Goal: Task Accomplishment & Management: Complete application form

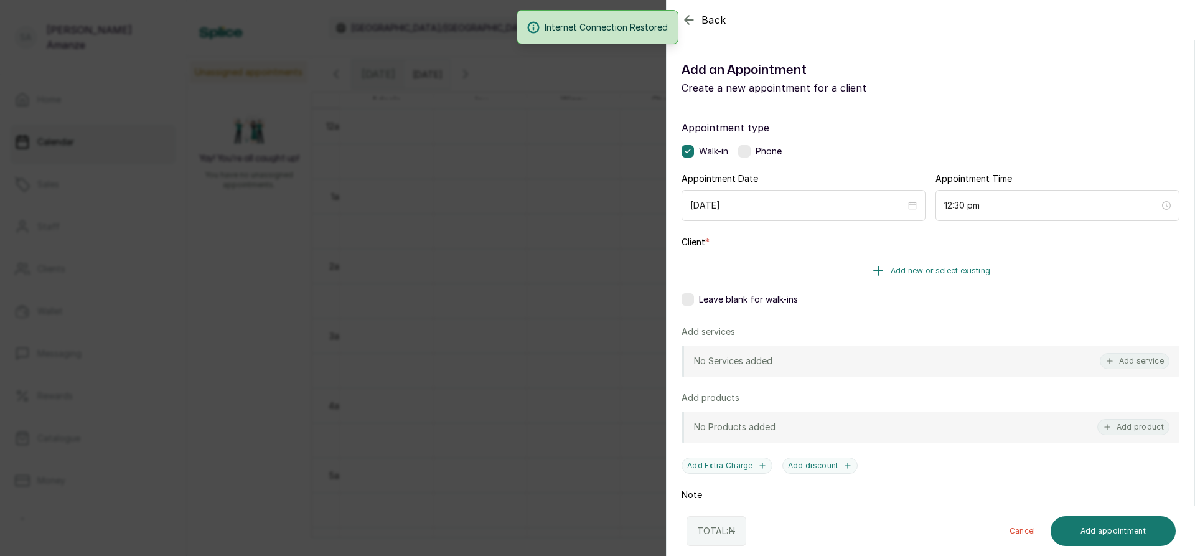
scroll to position [1, 484]
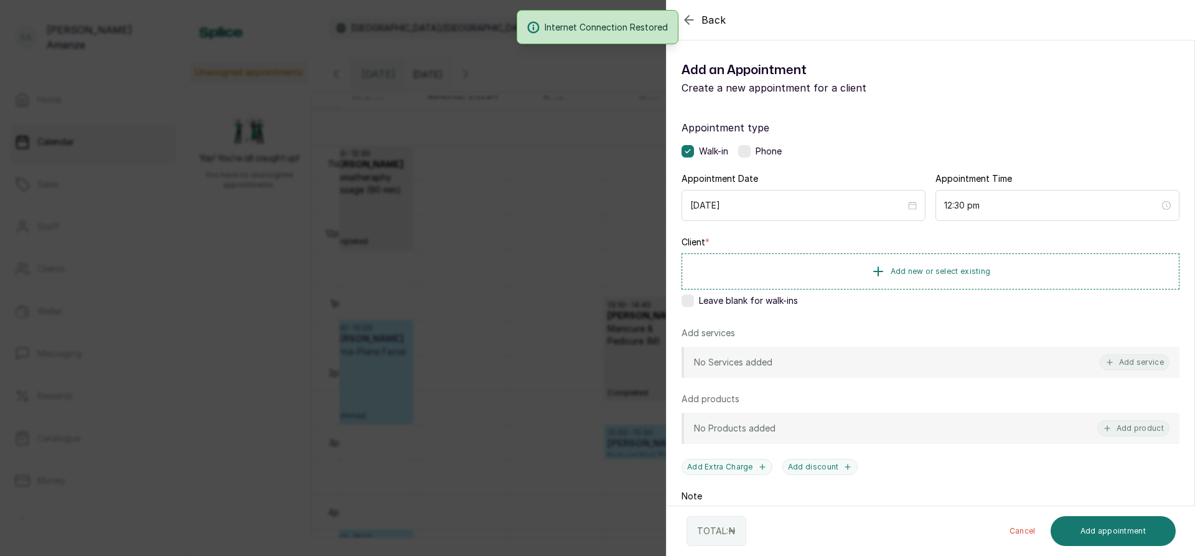
click at [575, 266] on div "Back Add Appointment Add an Appointment Create a new appointment for a client A…" at bounding box center [597, 278] width 1195 height 556
click at [577, 329] on div "Back Add Appointment Add an Appointment Create a new appointment for a client A…" at bounding box center [597, 278] width 1195 height 556
click at [449, 306] on div "Back Add Appointment Add an Appointment Create a new appointment for a client A…" at bounding box center [597, 278] width 1195 height 556
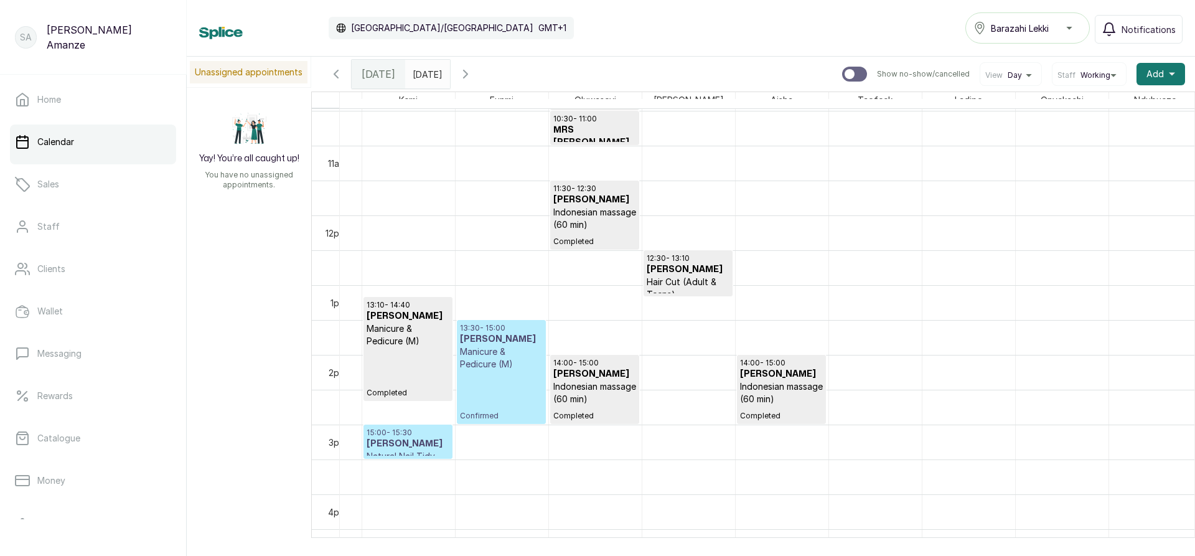
scroll to position [730, 750]
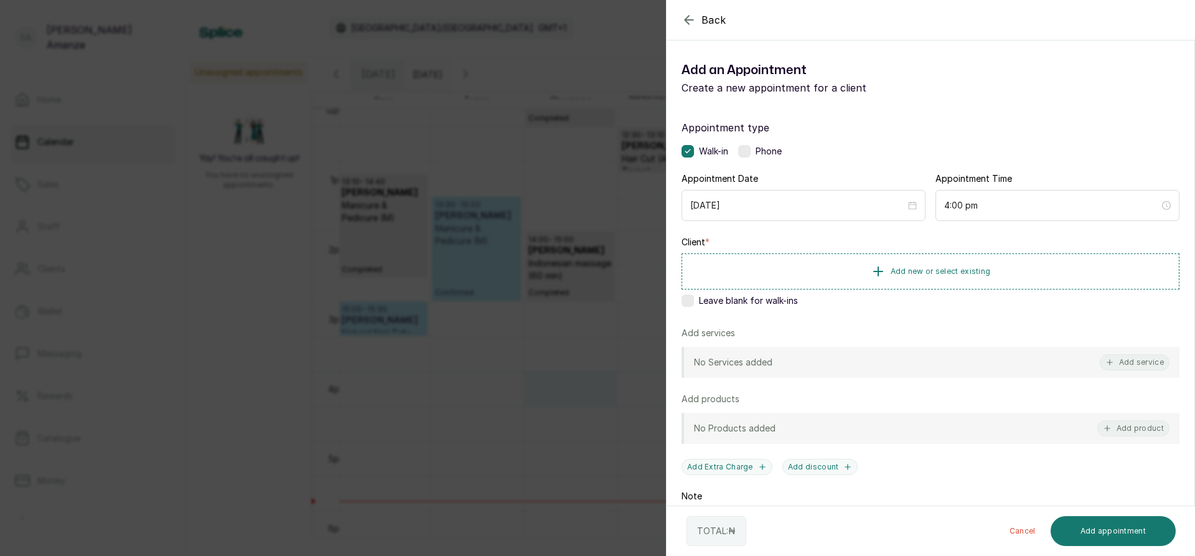
click at [517, 471] on div "Back Add Appointment Add an Appointment Create a new appointment for a client A…" at bounding box center [597, 278] width 1195 height 556
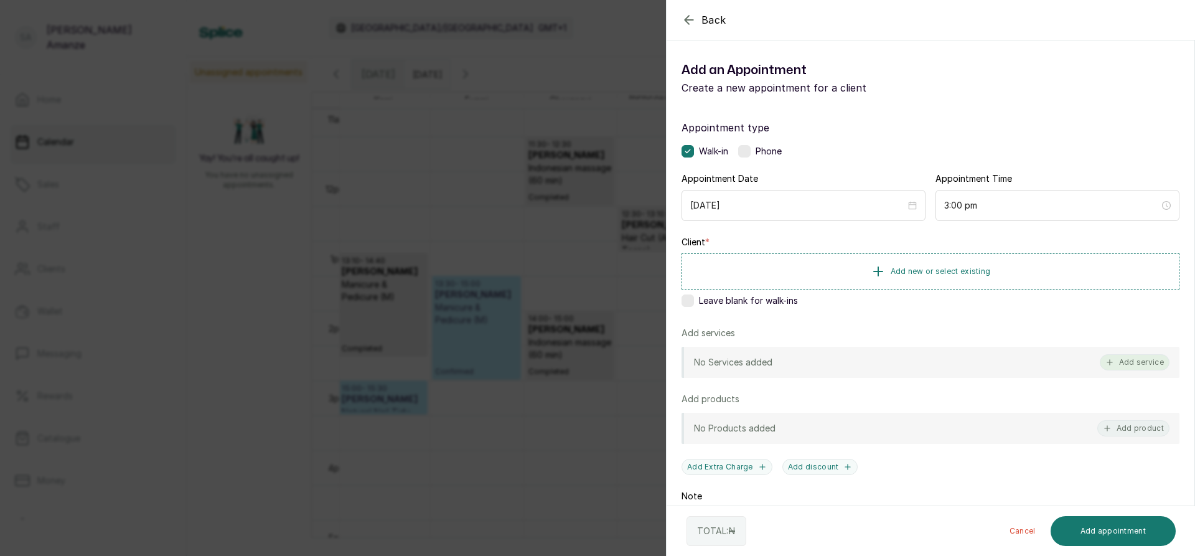
click at [1127, 364] on button "Add service" at bounding box center [1135, 362] width 70 height 16
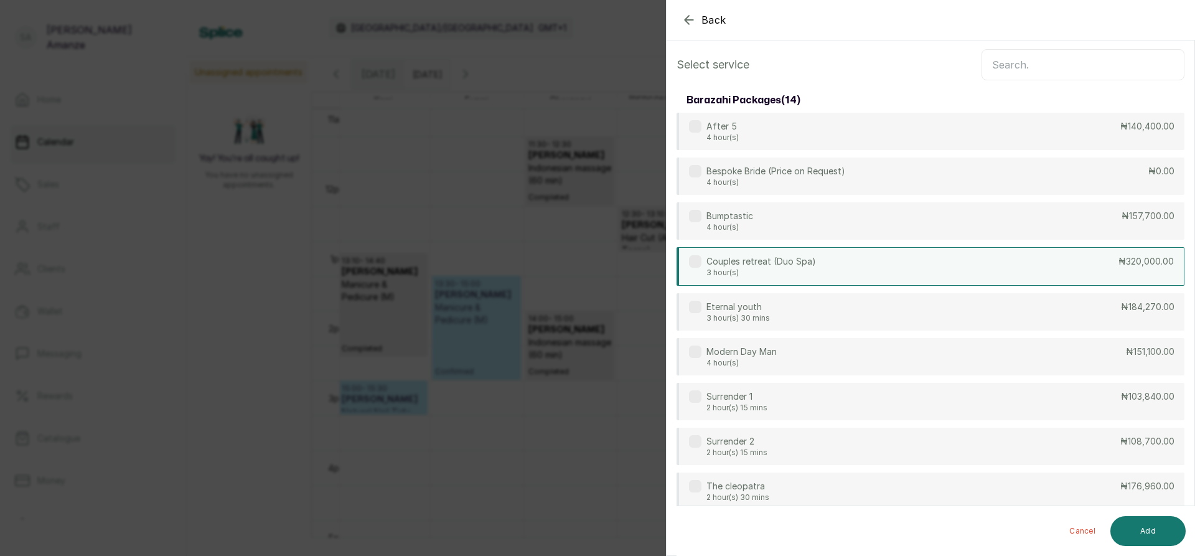
scroll to position [0, 0]
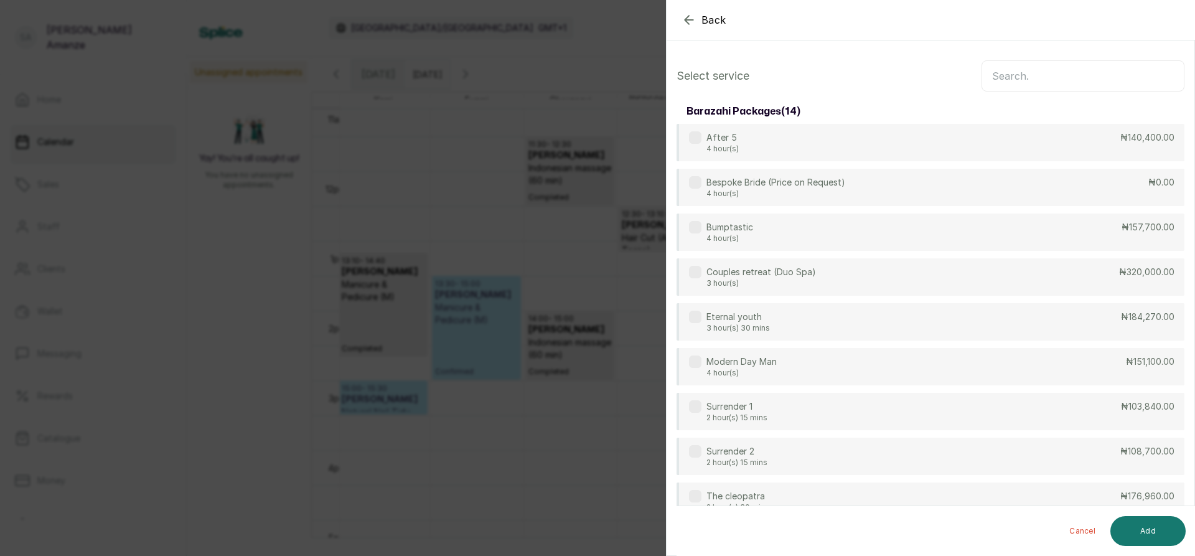
click at [585, 205] on div "Back Add Appointment Select service barazahi packages ( 14 ) After 5 4 hour(s) …" at bounding box center [597, 278] width 1195 height 556
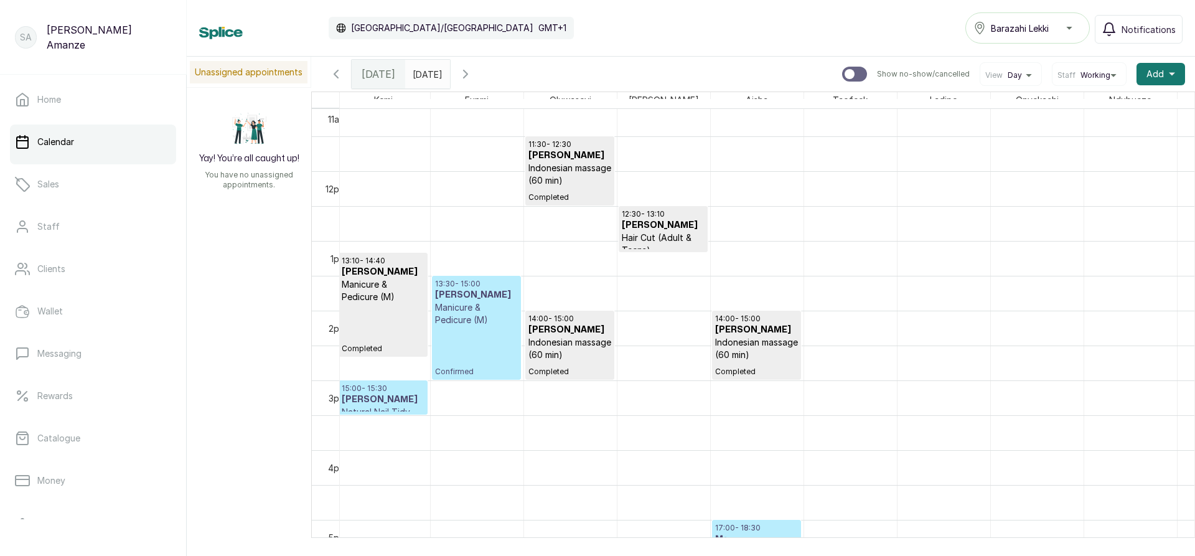
click at [472, 333] on p "Confirmed" at bounding box center [476, 351] width 83 height 50
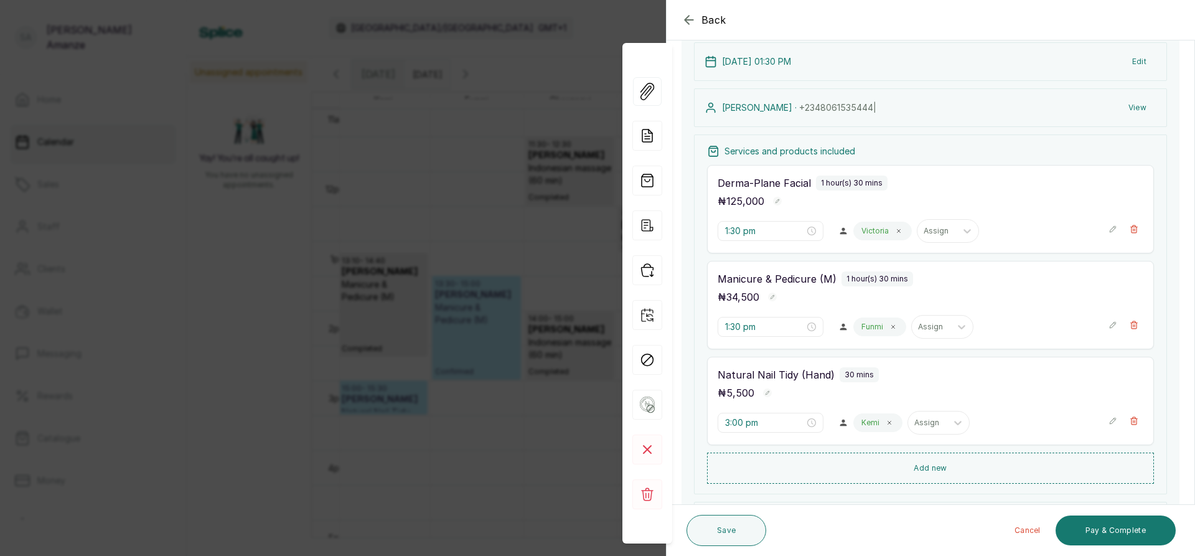
scroll to position [187, 0]
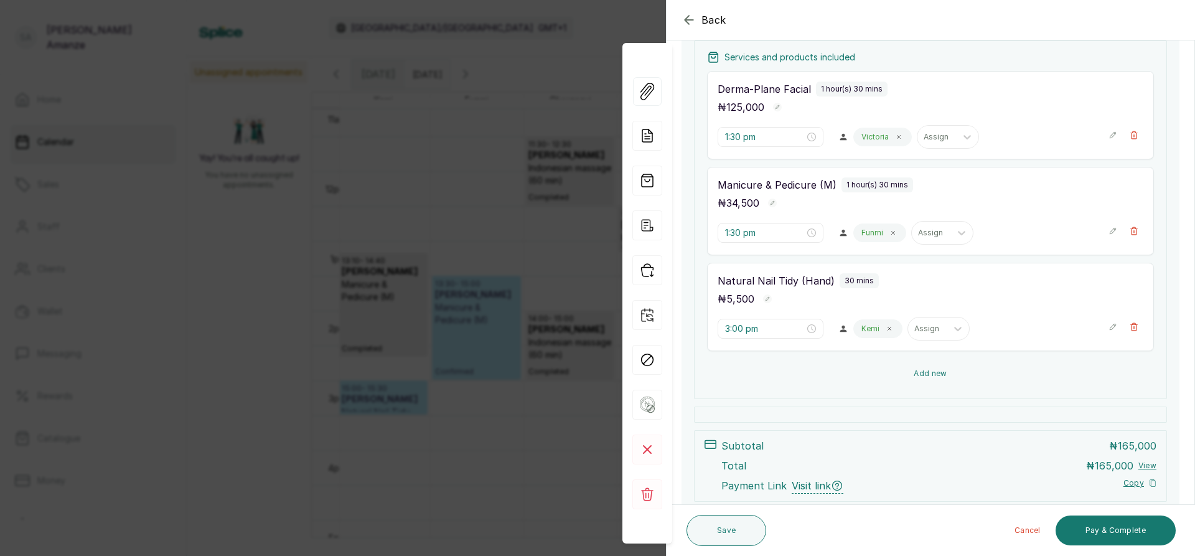
click at [930, 371] on button "Add new" at bounding box center [930, 374] width 447 height 30
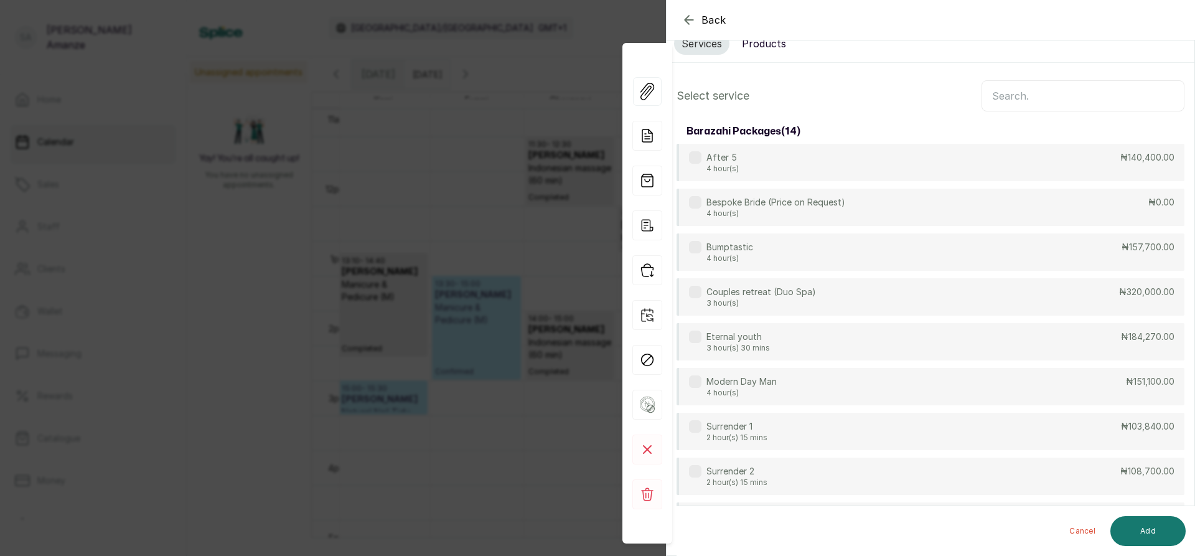
scroll to position [0, 0]
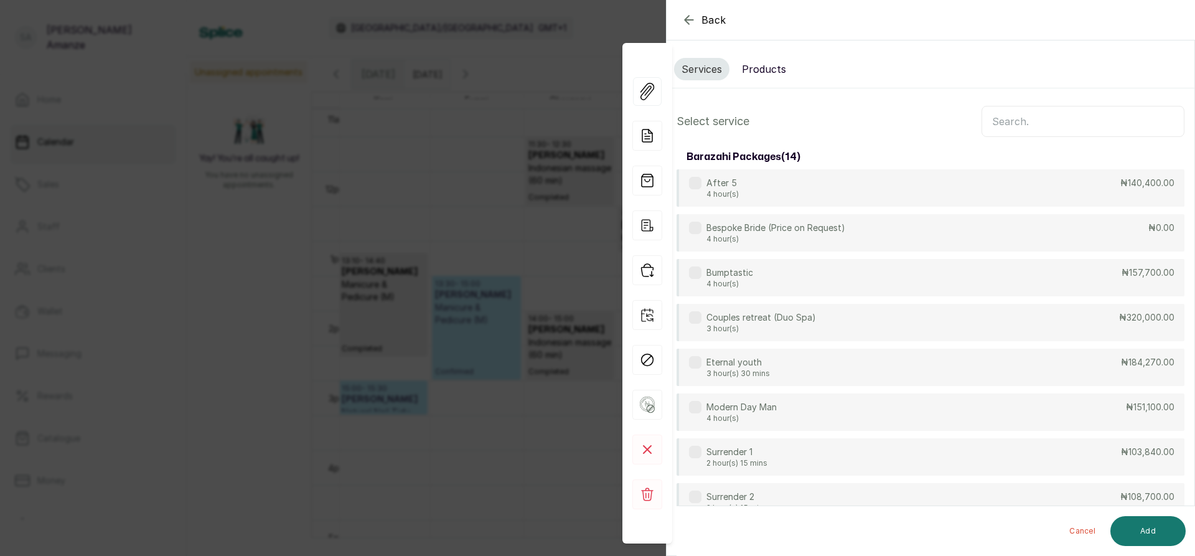
click at [995, 119] on input "text" at bounding box center [1083, 121] width 203 height 31
click at [777, 75] on button "Products" at bounding box center [764, 69] width 59 height 22
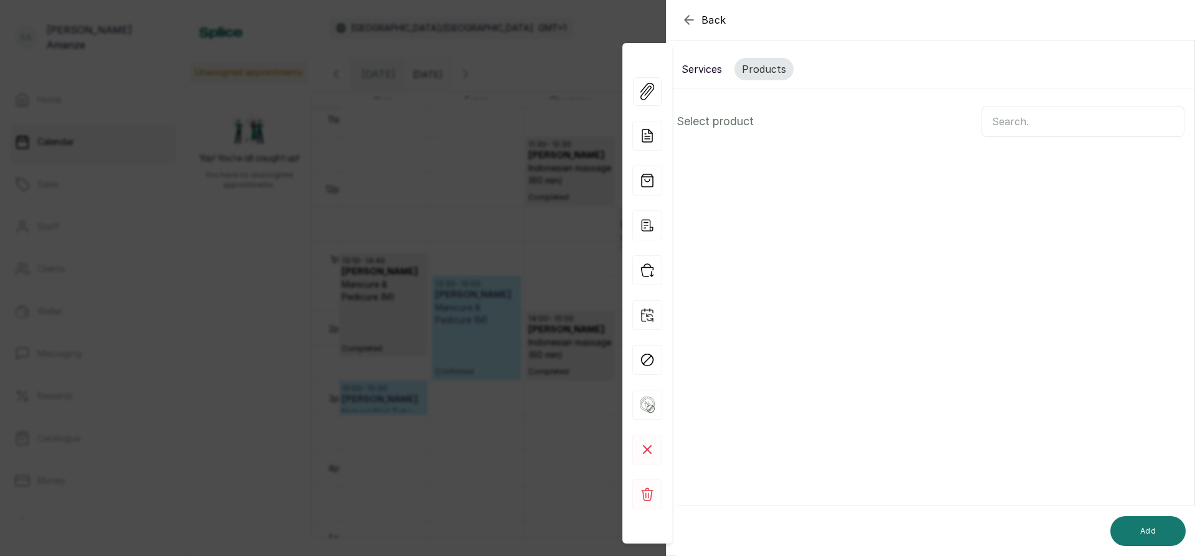
click at [1031, 129] on input "text" at bounding box center [1083, 121] width 203 height 31
type input "slip"
click at [699, 76] on button "Services" at bounding box center [701, 69] width 55 height 22
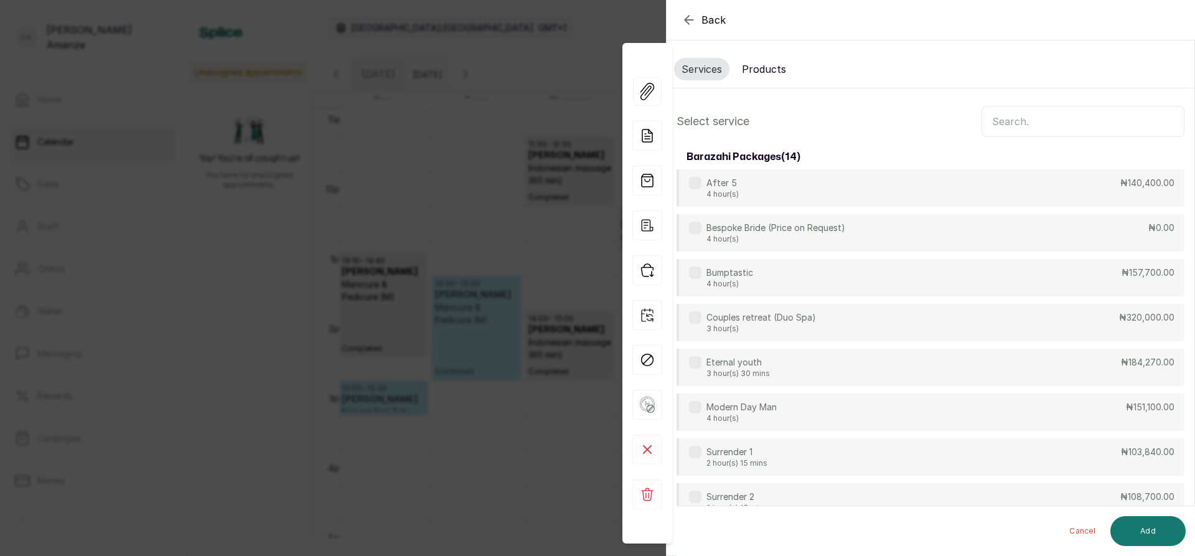
click at [1073, 123] on input "text" at bounding box center [1083, 121] width 203 height 31
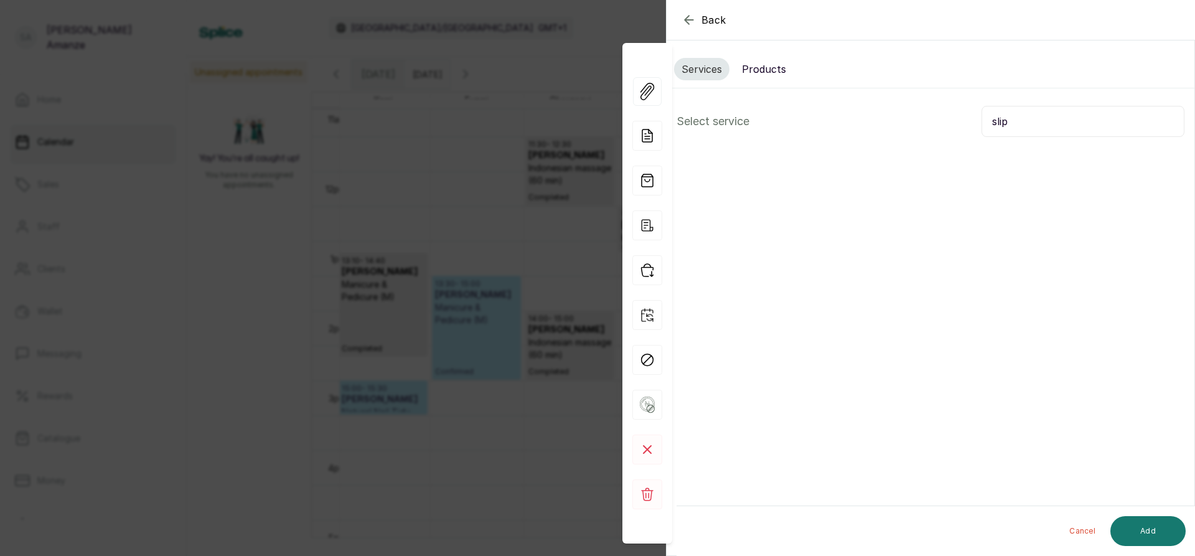
type input "slip"
click at [698, 20] on button "Back" at bounding box center [704, 19] width 45 height 15
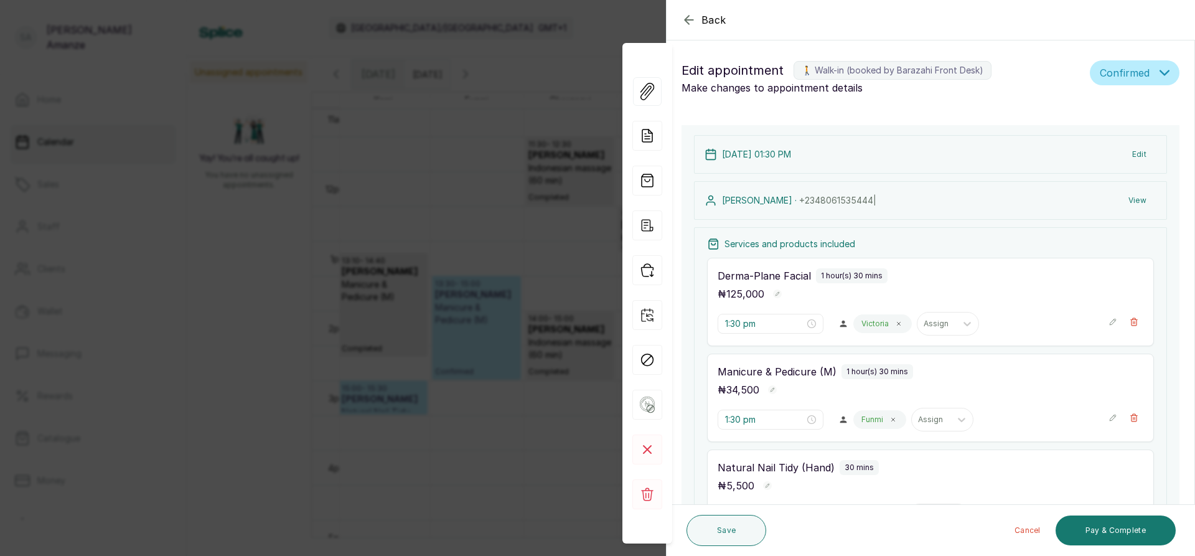
click at [683, 24] on icon "button" at bounding box center [689, 19] width 15 height 15
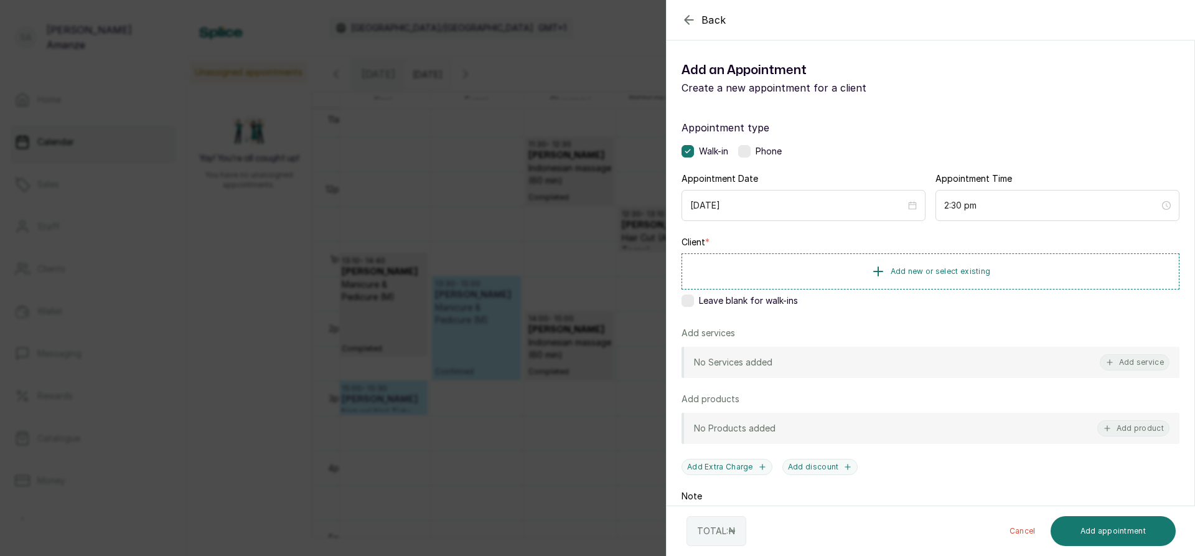
click at [575, 232] on div "Back Add Appointment Add an Appointment Create a new appointment for a client A…" at bounding box center [597, 278] width 1195 height 556
click at [544, 149] on div "Back Add Appointment Add an Appointment Create a new appointment for a client A…" at bounding box center [597, 278] width 1195 height 556
click at [611, 336] on div "Back Add Appointment Add an Appointment Create a new appointment for a client A…" at bounding box center [597, 278] width 1195 height 556
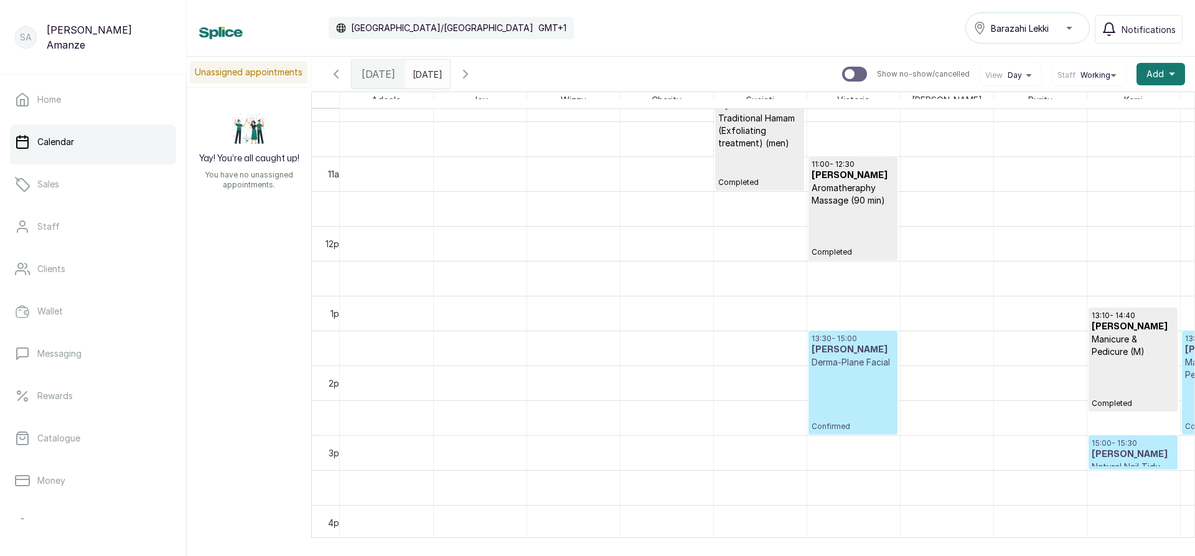
scroll to position [792, 0]
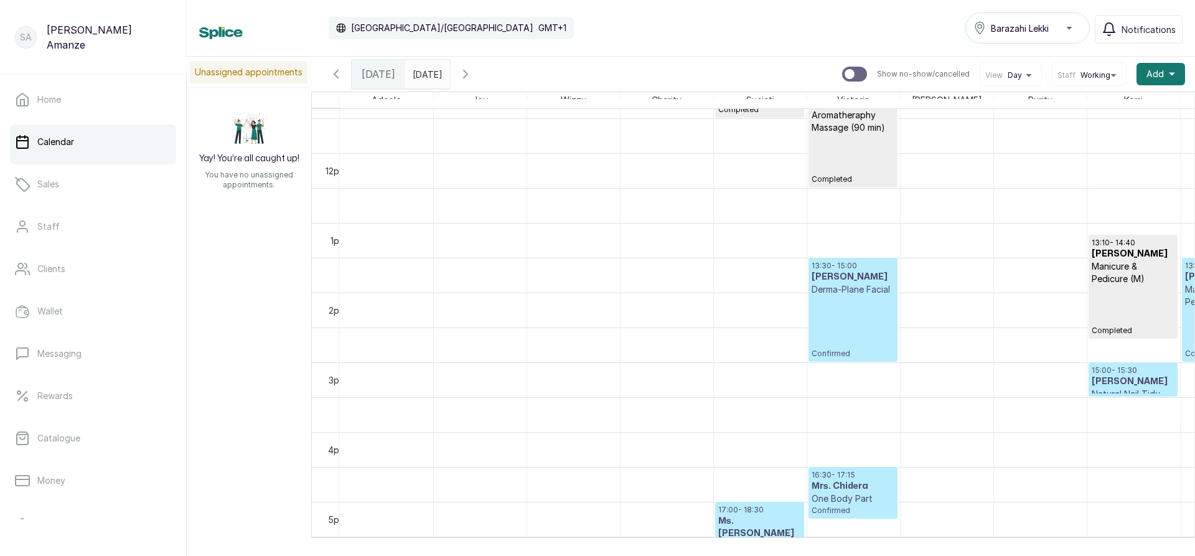
click at [850, 340] on p "Confirmed" at bounding box center [853, 327] width 83 height 63
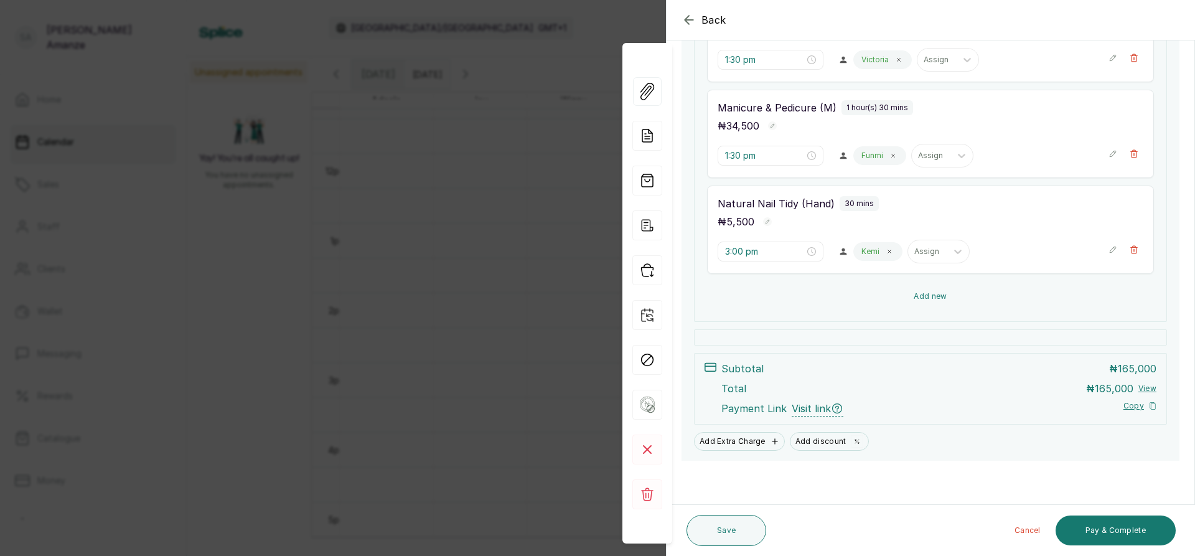
scroll to position [264, 0]
click at [891, 298] on button "Add new" at bounding box center [930, 296] width 447 height 30
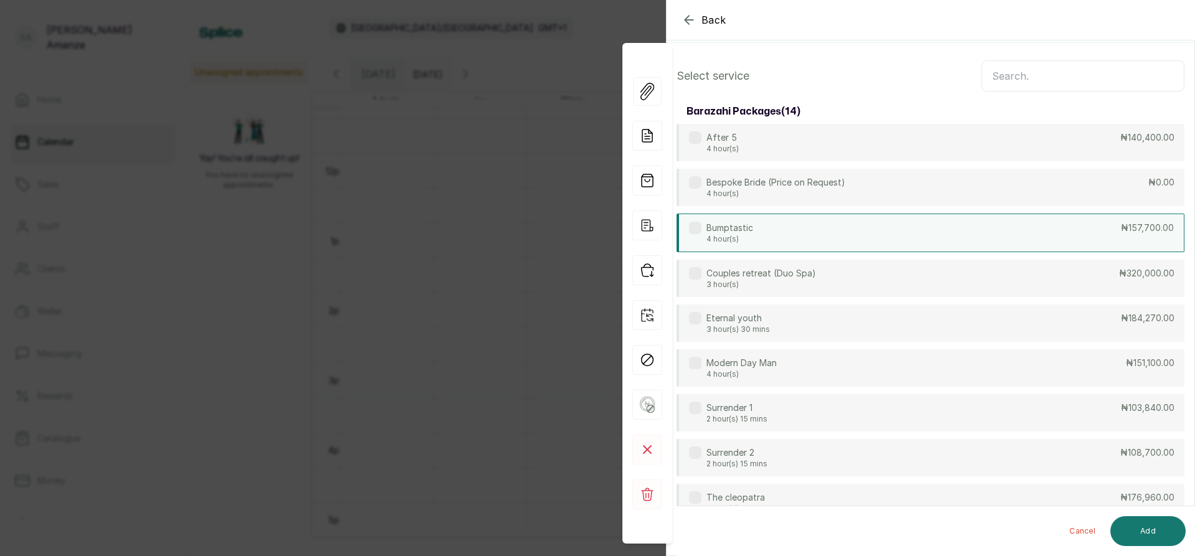
scroll to position [0, 0]
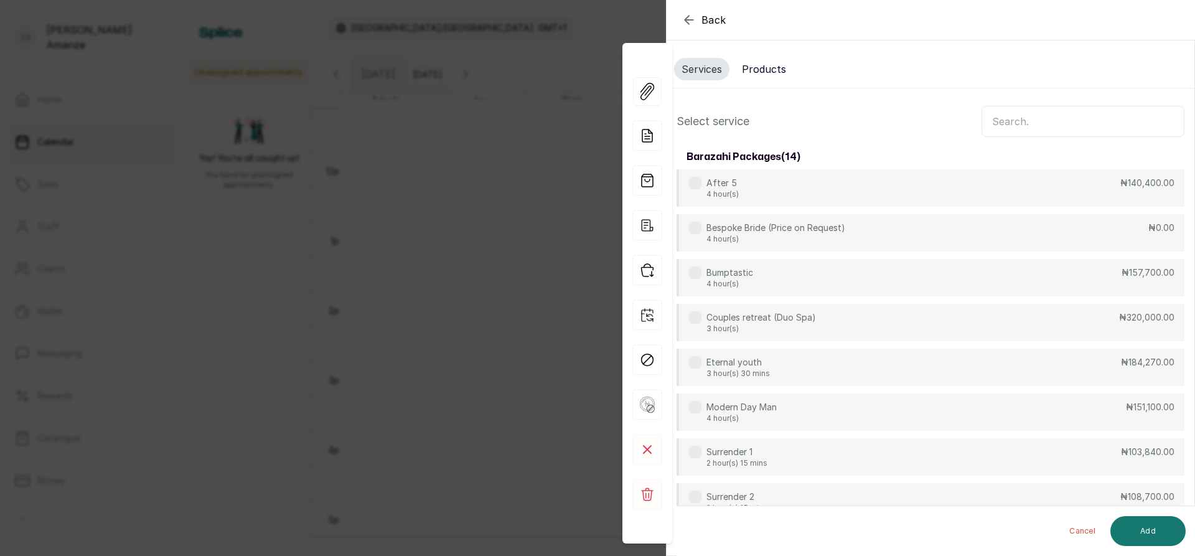
click at [1020, 128] on input "text" at bounding box center [1083, 121] width 203 height 31
click at [761, 66] on button "Products" at bounding box center [764, 69] width 59 height 22
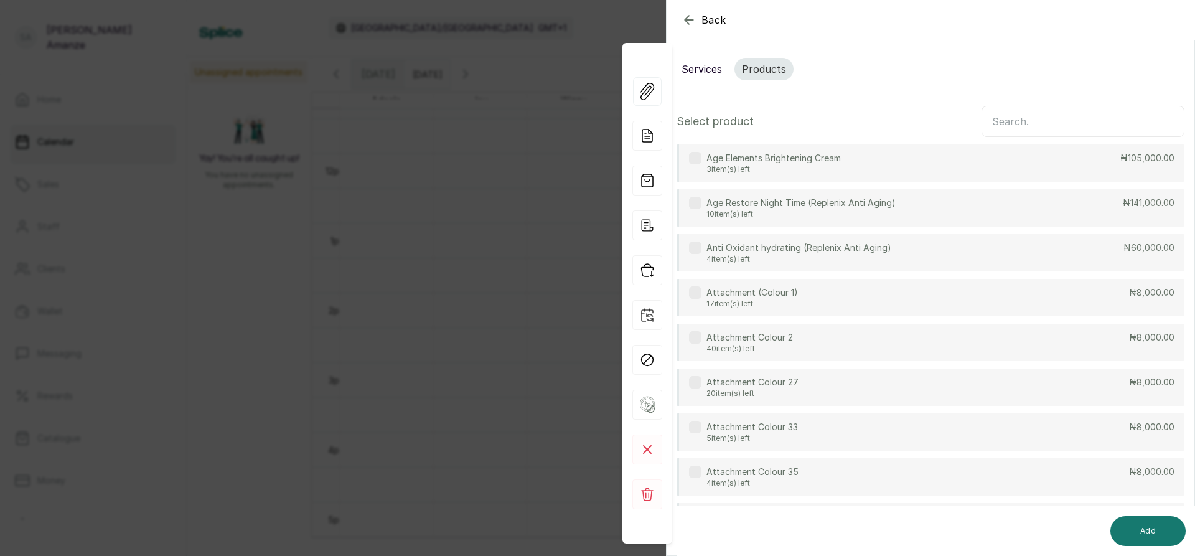
click at [1020, 122] on input "text" at bounding box center [1083, 121] width 203 height 31
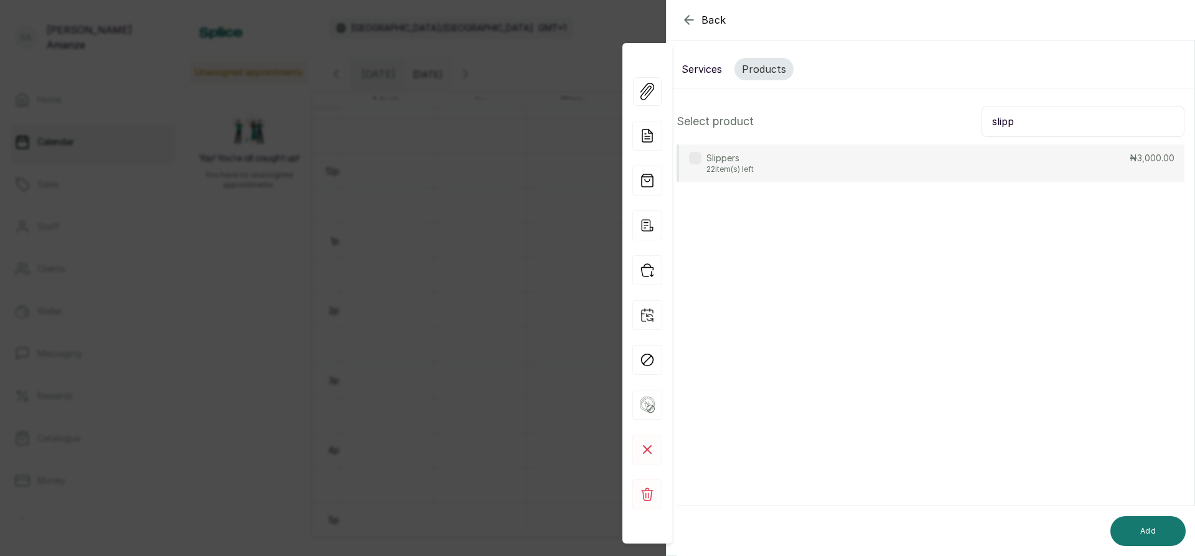
type input "slipp"
click at [800, 160] on div "Slippers 22 item(s) left ₦3,000.00" at bounding box center [931, 162] width 508 height 37
click at [1150, 527] on button "Add" at bounding box center [1148, 531] width 75 height 30
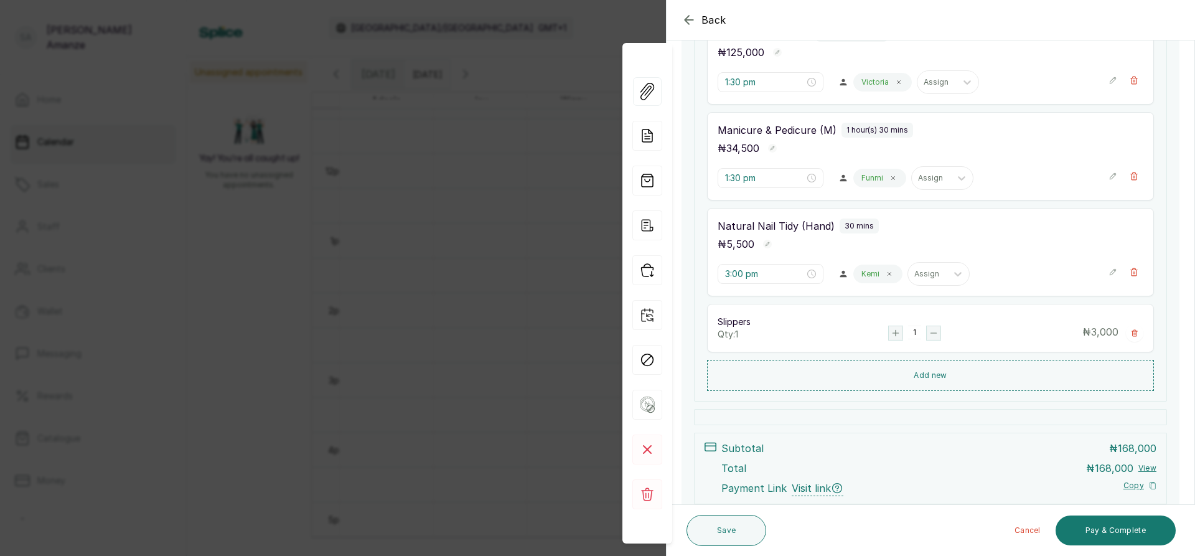
scroll to position [249, 0]
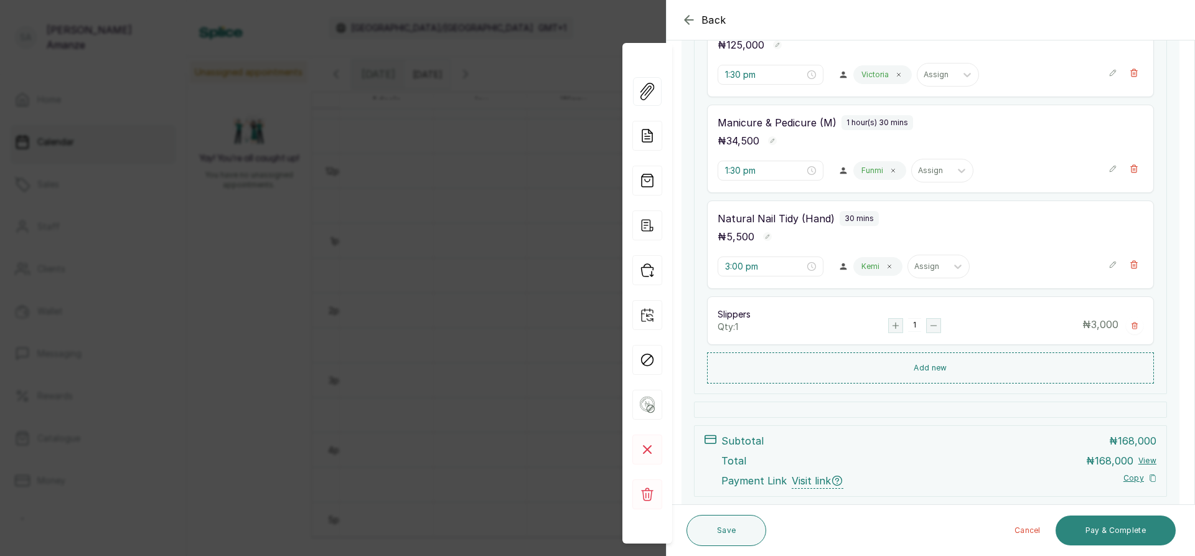
click at [1107, 528] on button "Pay & Complete" at bounding box center [1116, 530] width 120 height 30
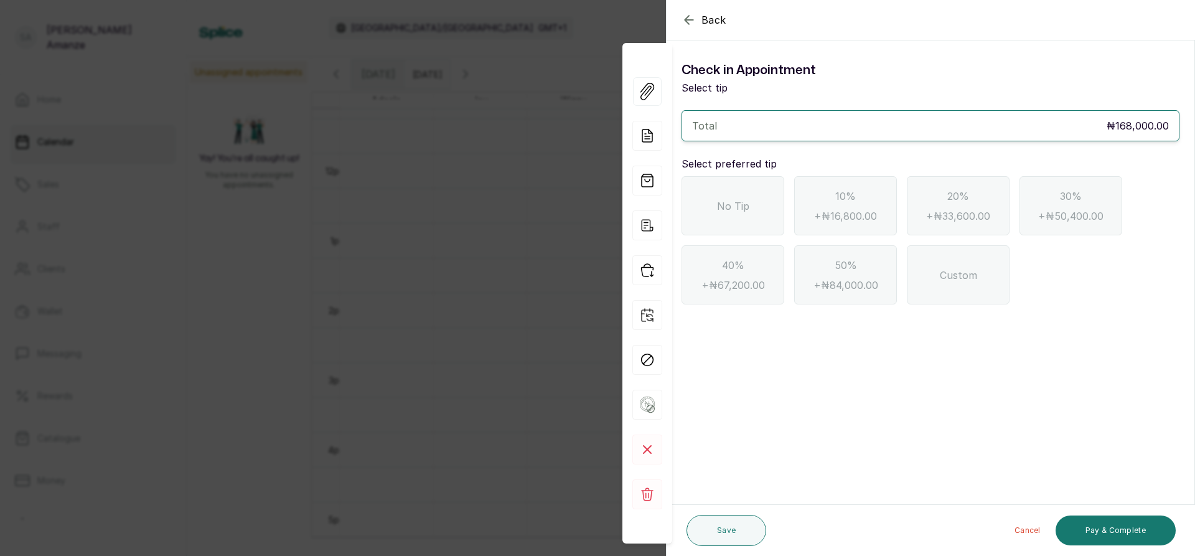
click at [725, 206] on span "No Tip" at bounding box center [733, 206] width 32 height 15
click at [1090, 527] on button "Pay & Complete" at bounding box center [1116, 530] width 120 height 30
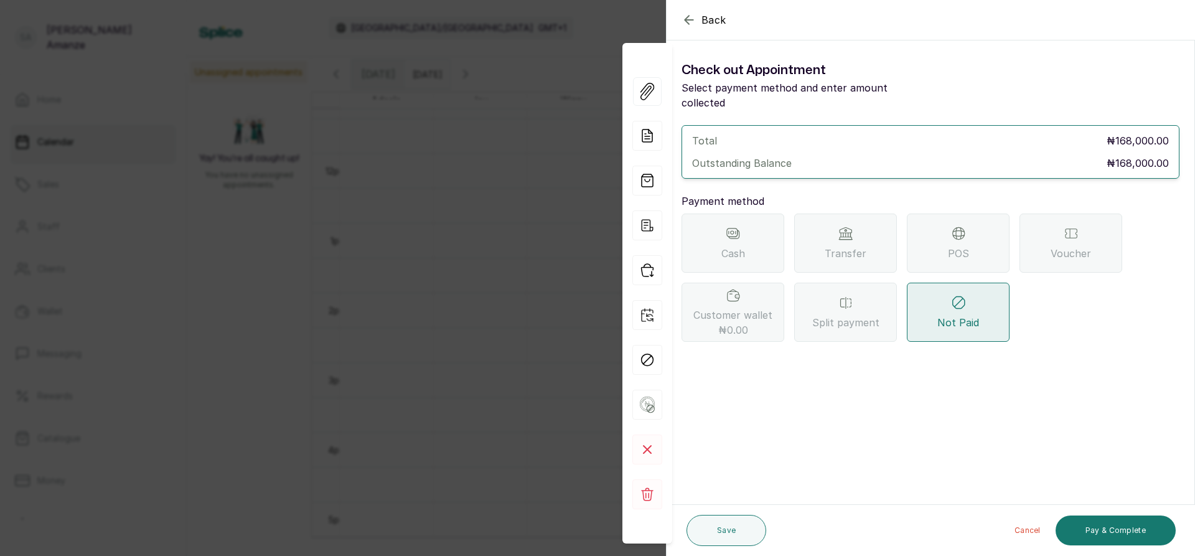
click at [824, 226] on div "Transfer" at bounding box center [845, 243] width 103 height 59
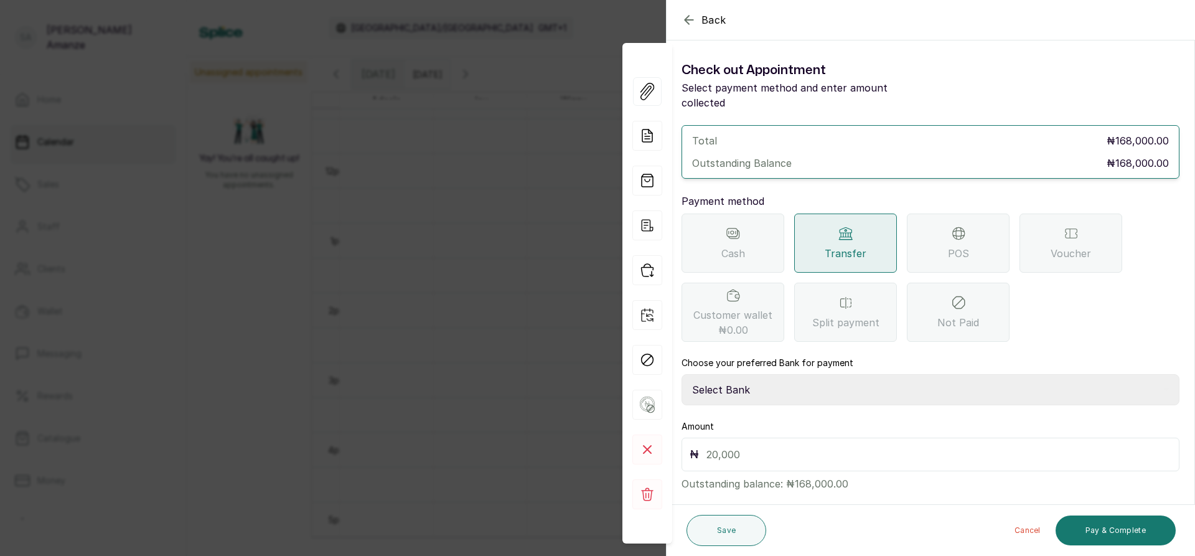
click at [728, 374] on select "Select Bank BARAZAHI LIMITED Access Bank TRACTION/TR BARAZAHI Paystack-Titan Ba…" at bounding box center [931, 389] width 498 height 31
select select "b2d2ec0c-dfe1-47ec-8b51-1e54277575af"
click at [682, 374] on select "Select Bank BARAZAHI LIMITED Access Bank TRACTION/TR BARAZAHI Paystack-Titan Ba…" at bounding box center [931, 389] width 498 height 31
click at [703, 438] on div "₦" at bounding box center [931, 455] width 498 height 34
click at [711, 446] on input "text" at bounding box center [939, 454] width 465 height 17
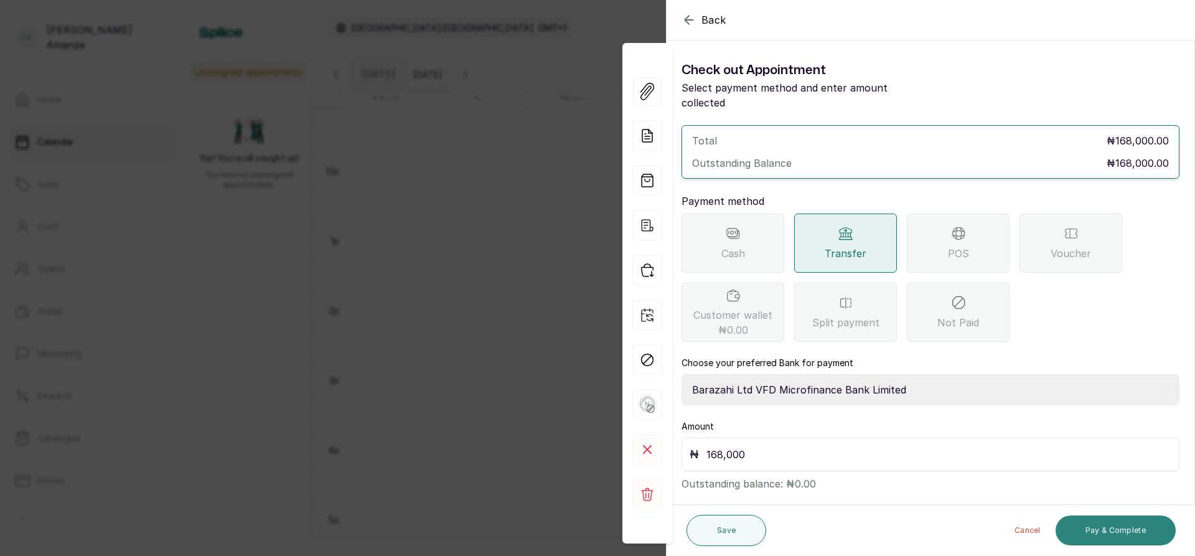
type input "168,000"
click at [1092, 525] on button "Pay & Complete" at bounding box center [1116, 530] width 120 height 30
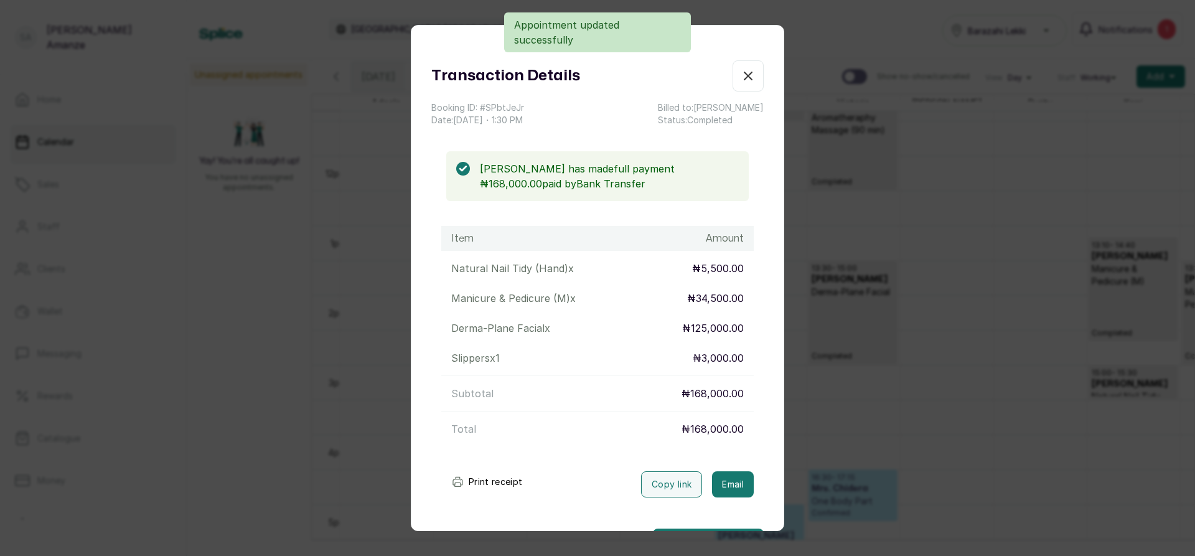
click at [741, 79] on icon "button" at bounding box center [748, 75] width 15 height 15
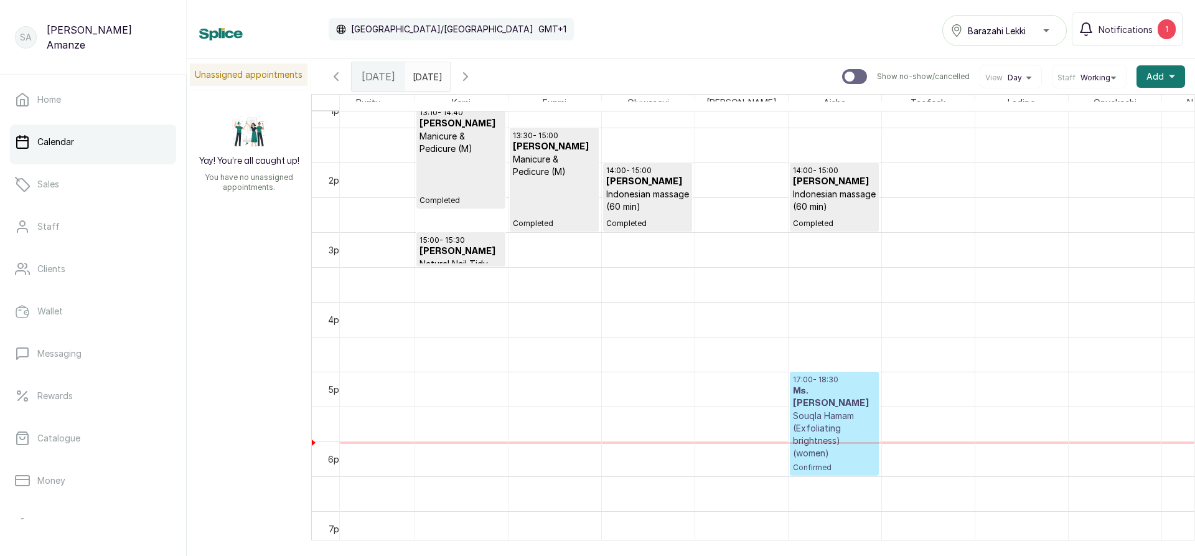
scroll to position [832, 0]
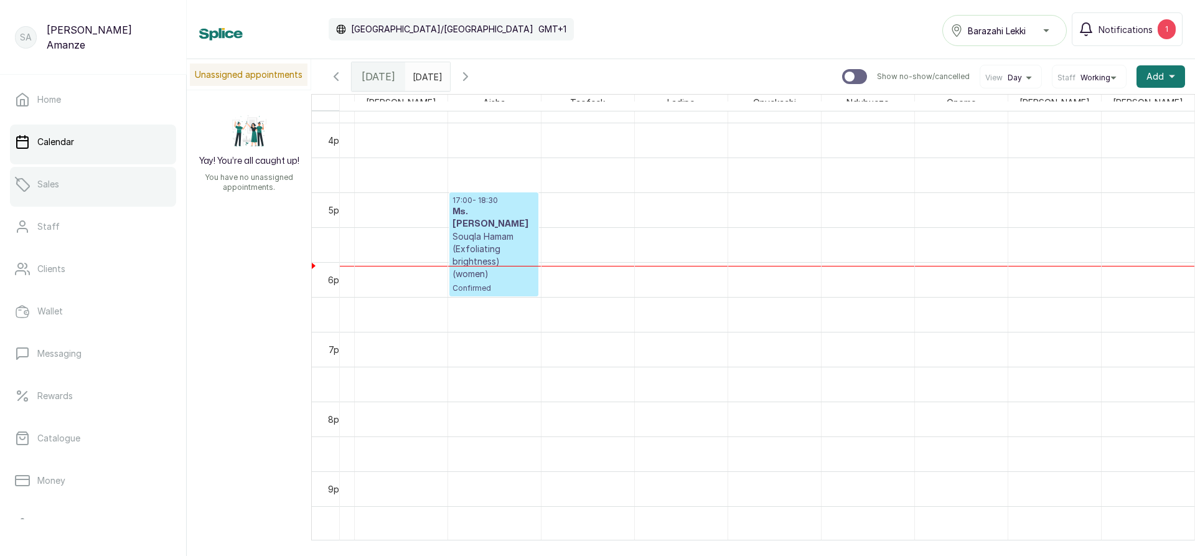
click at [63, 195] on link "Sales" at bounding box center [93, 184] width 166 height 35
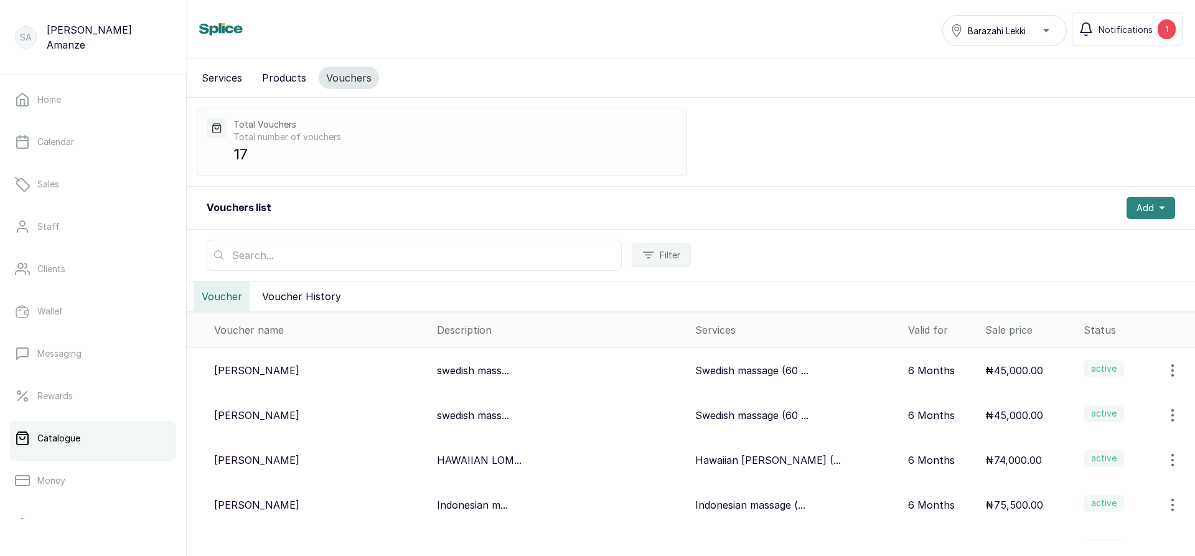
click at [1147, 210] on button "Add" at bounding box center [1151, 208] width 49 height 22
click at [1115, 238] on span "Create Voucher" at bounding box center [1106, 241] width 120 height 15
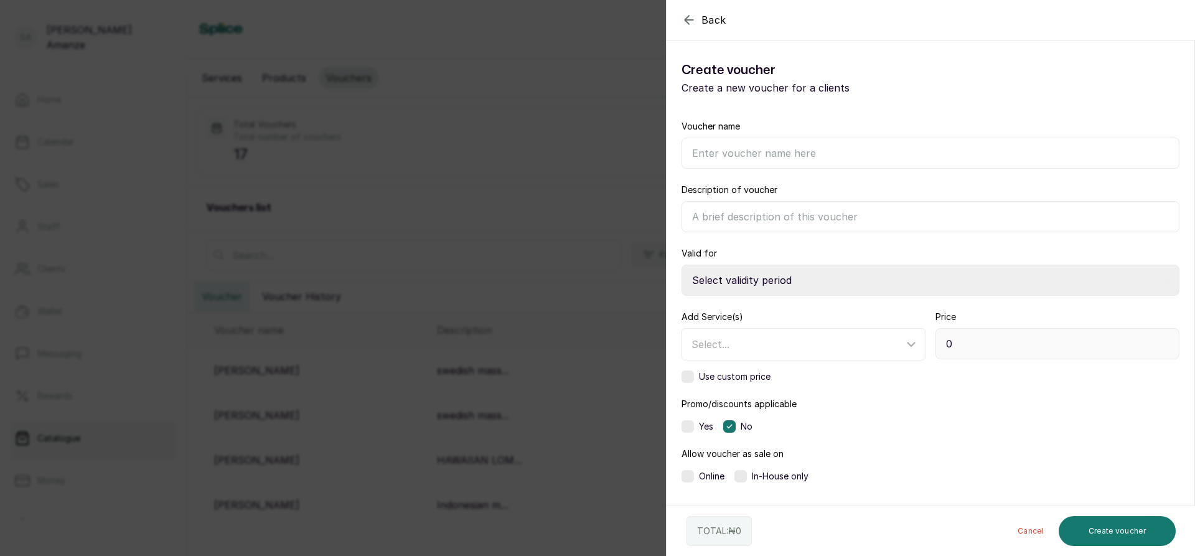
click at [791, 161] on input "Voucher name" at bounding box center [931, 153] width 498 height 31
type input "TREATMENT WORTH"
click at [707, 217] on input "Description of voucher" at bounding box center [931, 216] width 498 height 31
type input "75,000 NAIR"
click at [794, 154] on input "TREATMENT WORTH" at bounding box center [931, 153] width 498 height 31
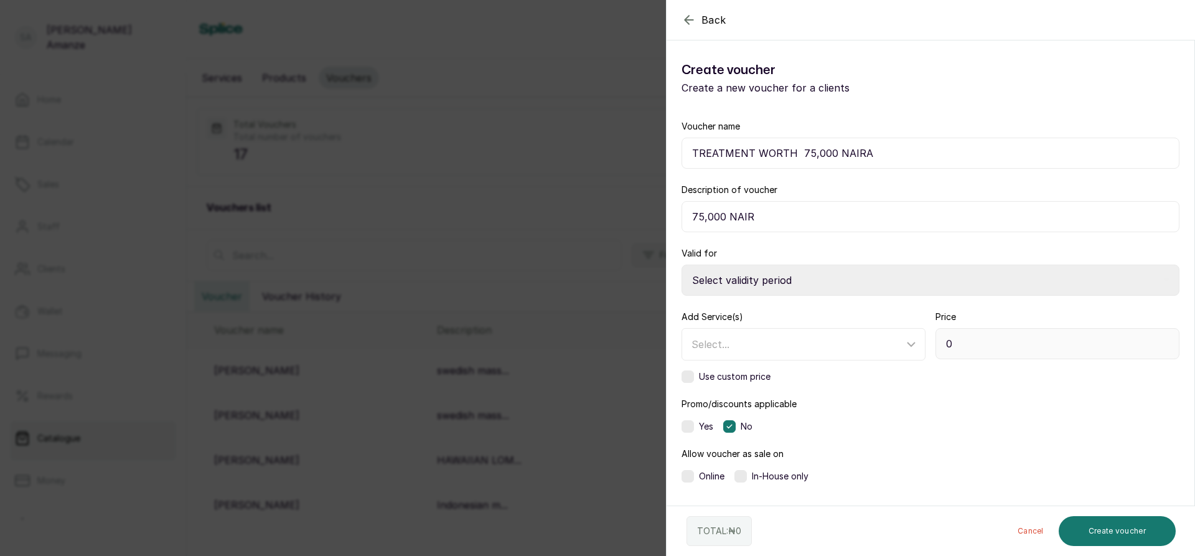
type input "TREATMENT WORTH 75,000 NAIRA"
drag, startPoint x: 855, startPoint y: 156, endPoint x: 850, endPoint y: 251, distance: 94.7
click at [850, 251] on div "Valid for Select validity period 1 Month 2 Months 3 Months 4 Months 5 Months 6 …" at bounding box center [931, 271] width 498 height 49
drag, startPoint x: 764, startPoint y: 212, endPoint x: 709, endPoint y: 212, distance: 54.8
click at [709, 212] on input "75,000 NAIR" at bounding box center [931, 216] width 498 height 31
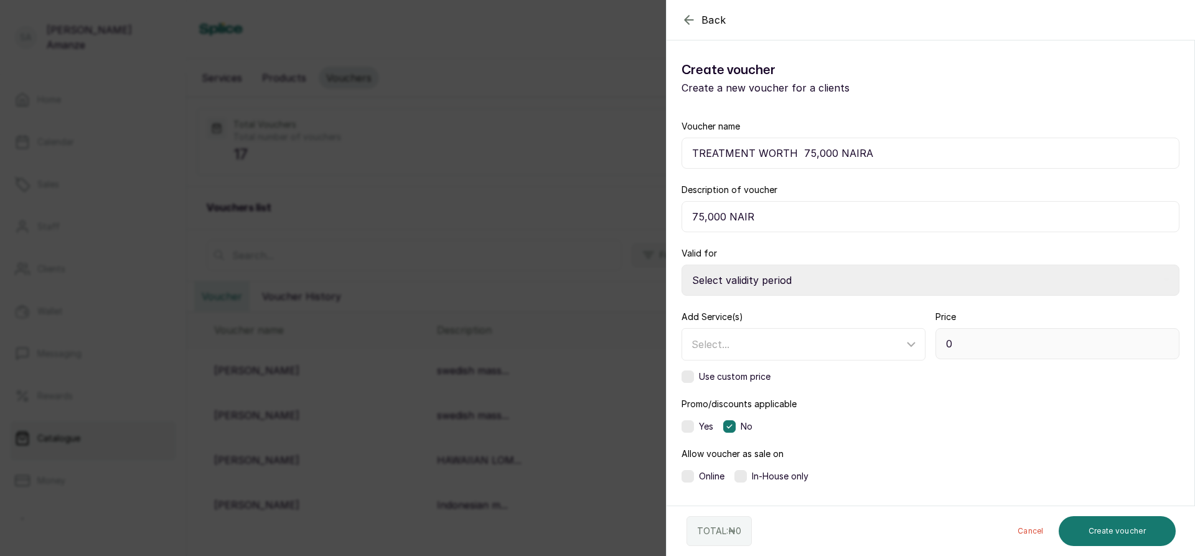
click at [777, 218] on input "75,000 NAIR" at bounding box center [931, 216] width 498 height 31
click at [764, 210] on input "75,000 NAIR" at bounding box center [931, 216] width 498 height 31
type input "7"
click at [784, 283] on select "Select validity period 1 Month 2 Months 3 Months 4 Months 5 Months 6 Months 7 M…" at bounding box center [931, 280] width 498 height 31
select select "6"
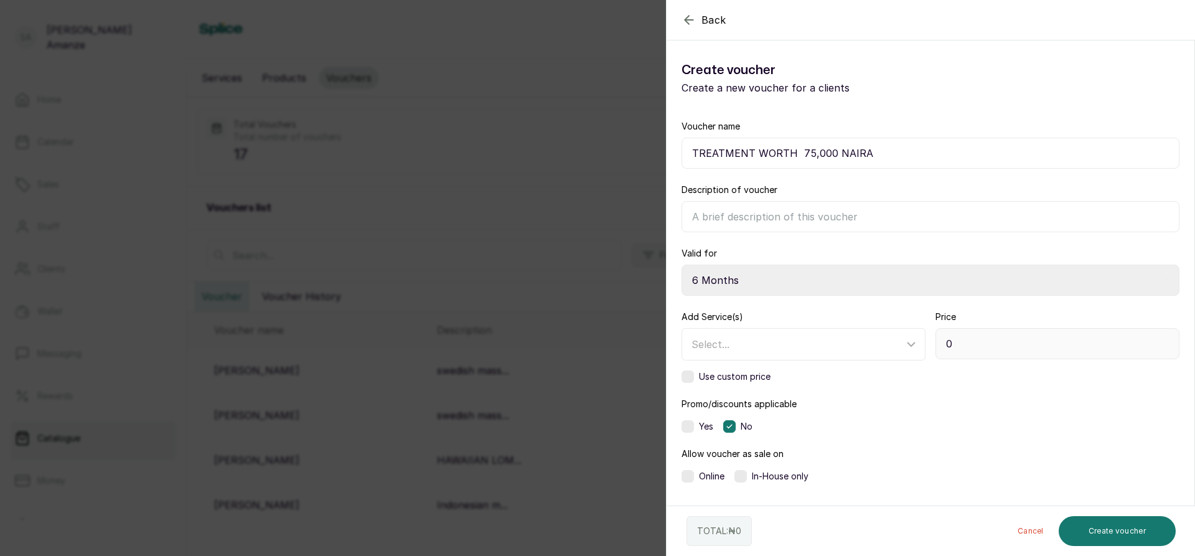
click at [682, 265] on select "Select validity period 1 Month 2 Months 3 Months 4 Months 5 Months 6 Months 7 M…" at bounding box center [931, 280] width 498 height 31
click at [751, 342] on div "Select..." at bounding box center [798, 344] width 212 height 15
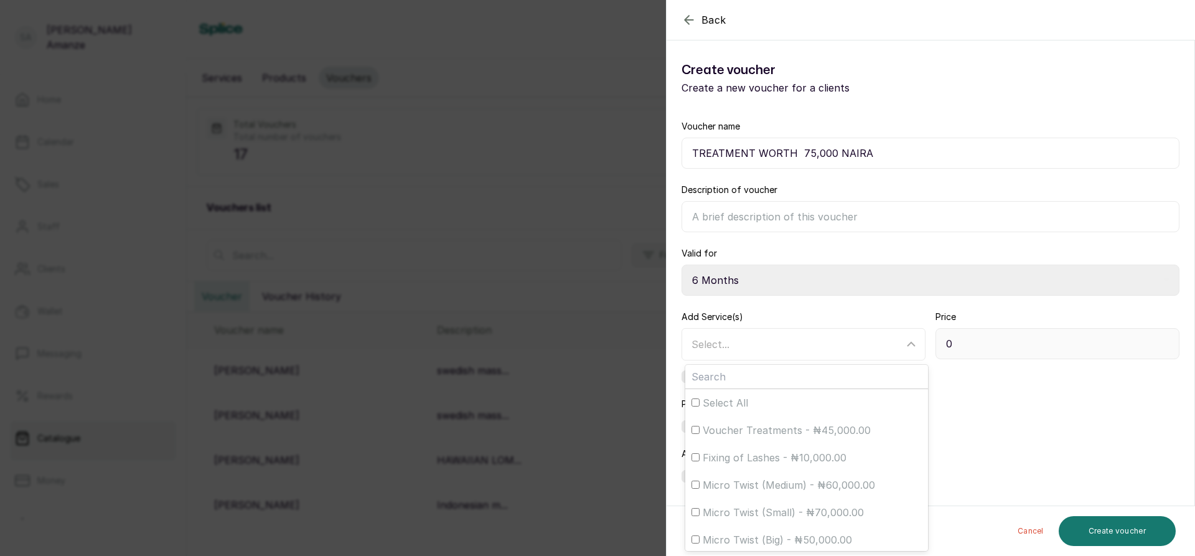
click at [775, 377] on input "text" at bounding box center [806, 377] width 243 height 24
click at [763, 431] on span "Voucher Treatments - ₦45,000.00" at bounding box center [787, 430] width 168 height 15
click at [700, 431] on input "Voucher Treatments - ₦45,000.00" at bounding box center [696, 430] width 8 height 8
checkbox input "true"
type input "45,000"
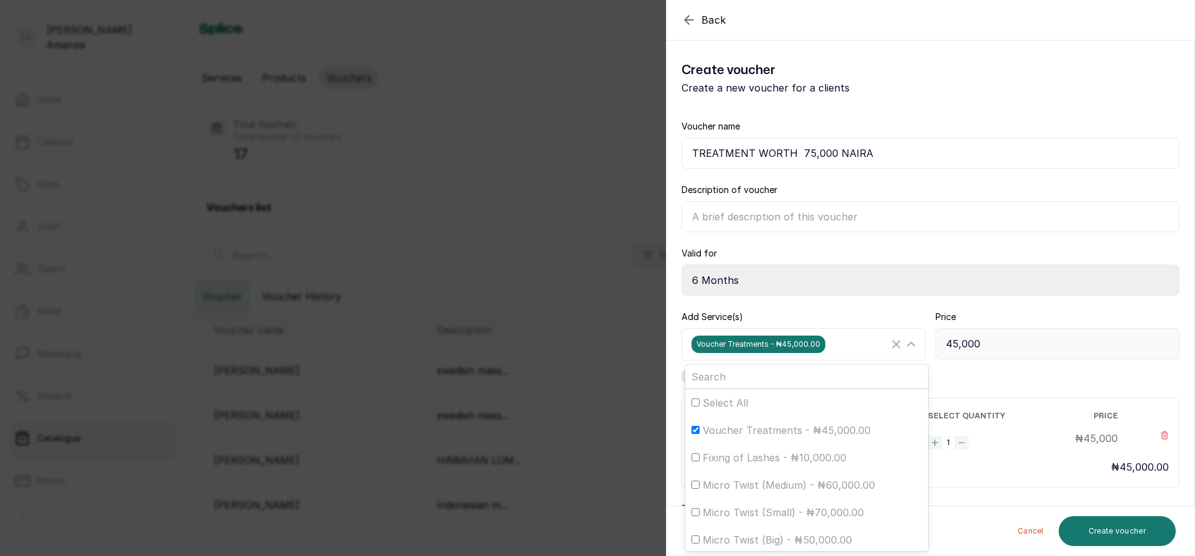
click at [947, 385] on div "Voucher name TREATMENT WORTH 75,000 NAIRA Description of voucher Valid for Sele…" at bounding box center [931, 353] width 528 height 497
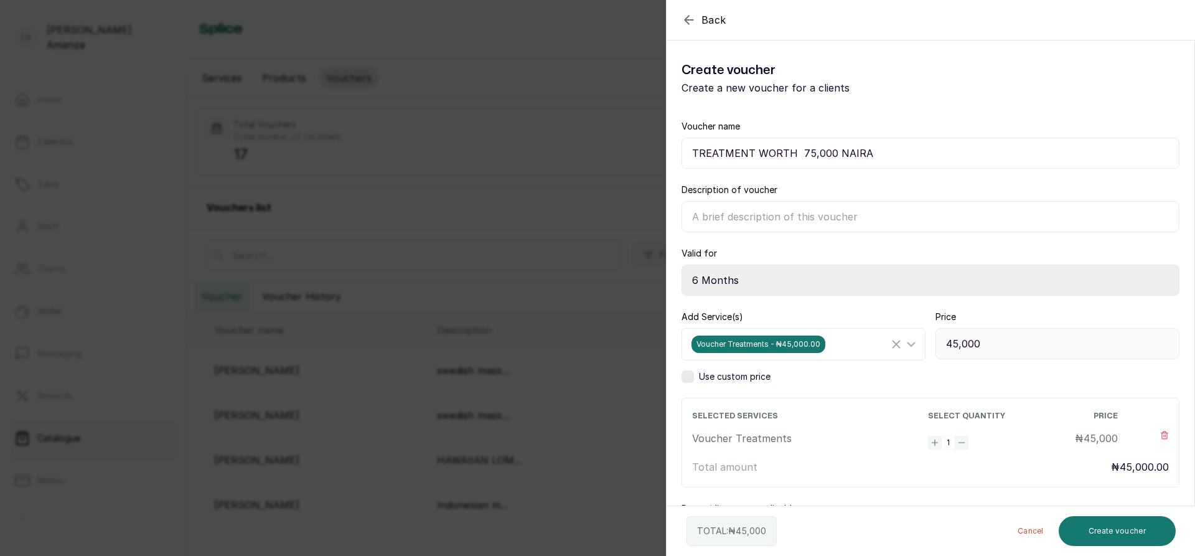
click at [693, 378] on label at bounding box center [688, 376] width 12 height 12
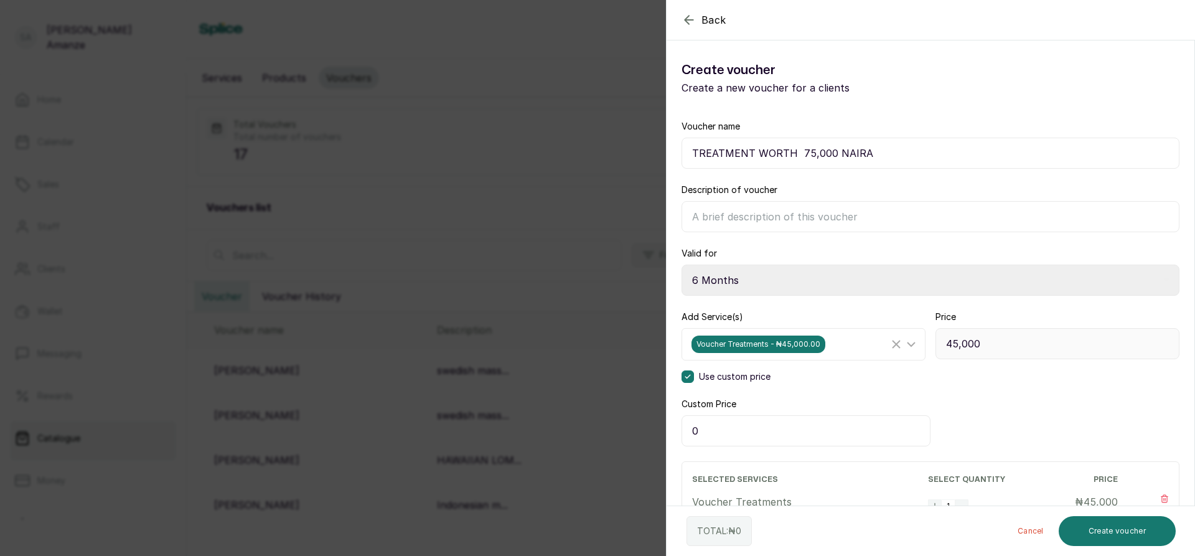
click at [779, 430] on input "0" at bounding box center [806, 430] width 249 height 31
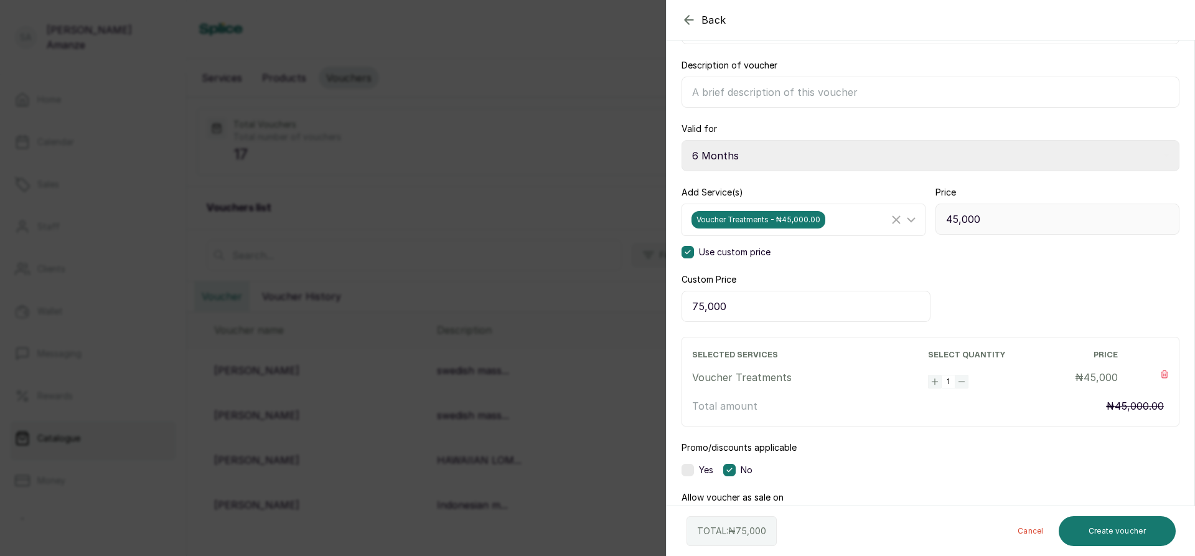
scroll to position [160, 0]
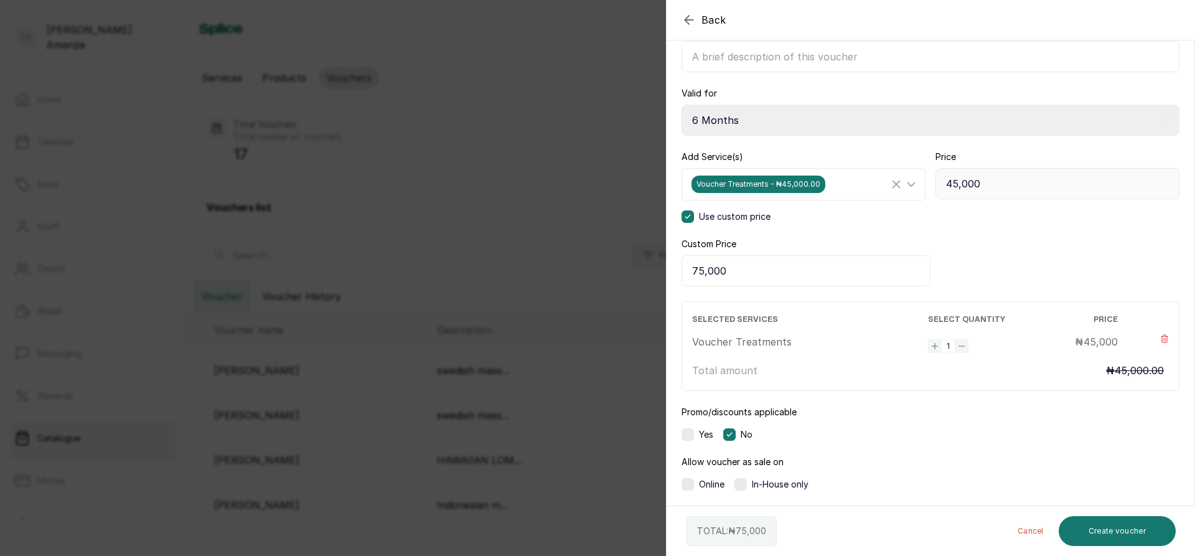
type input "75,000"
click at [749, 484] on div "In-House only" at bounding box center [772, 484] width 74 height 12
click at [1121, 526] on button "Create voucher" at bounding box center [1117, 531] width 117 height 30
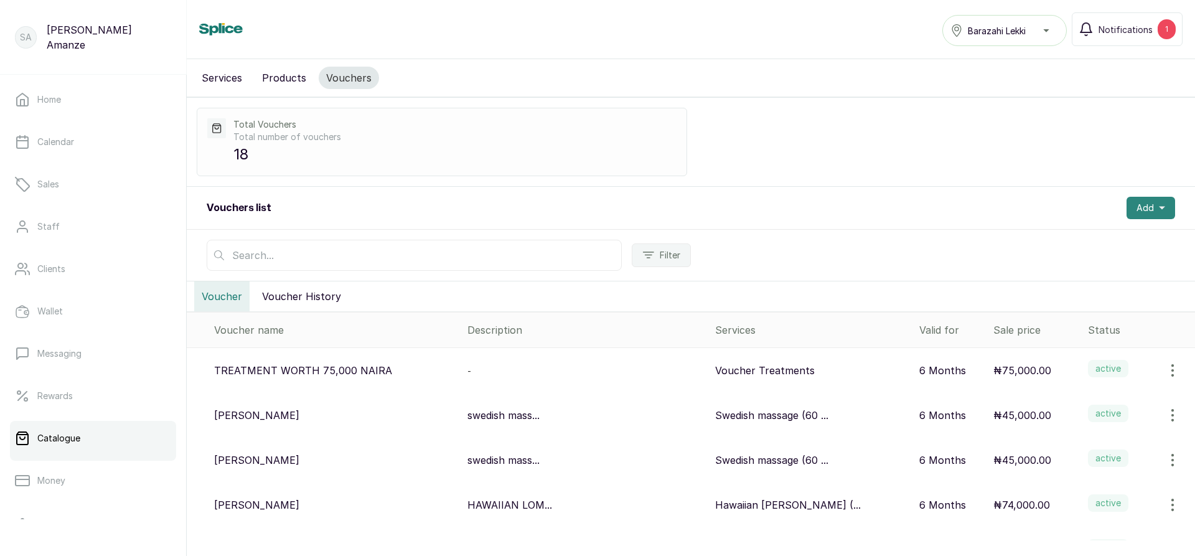
click at [1143, 206] on span "Add" at bounding box center [1145, 208] width 17 height 12
click at [1086, 237] on span "Create Voucher" at bounding box center [1106, 241] width 120 height 15
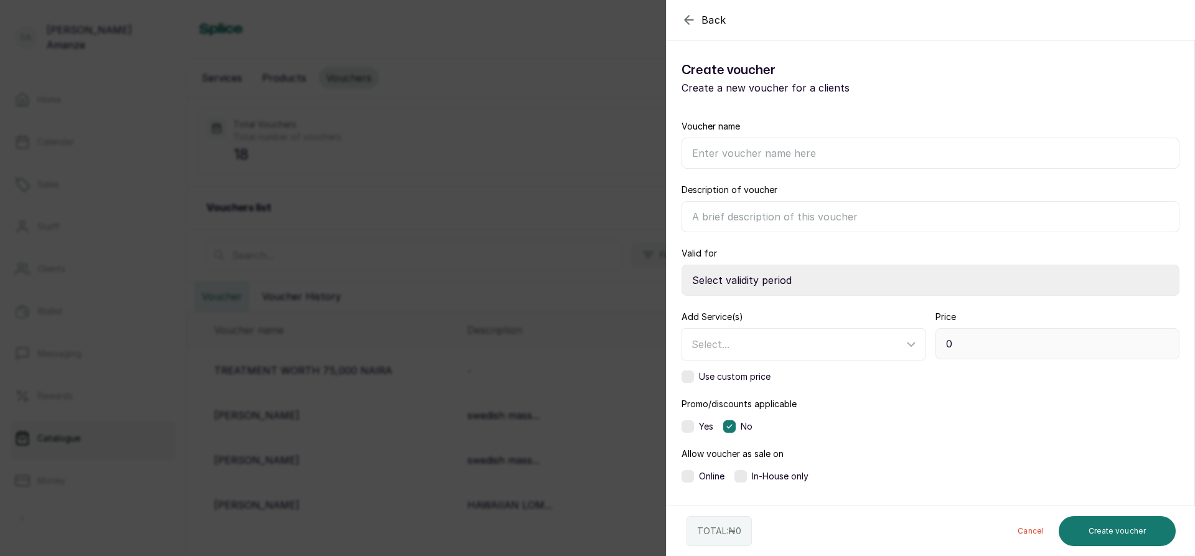
scroll to position [187, 0]
click at [543, 464] on div "Back Voucher Create voucher Create a new voucher for a clients Voucher name Des…" at bounding box center [597, 278] width 1195 height 556
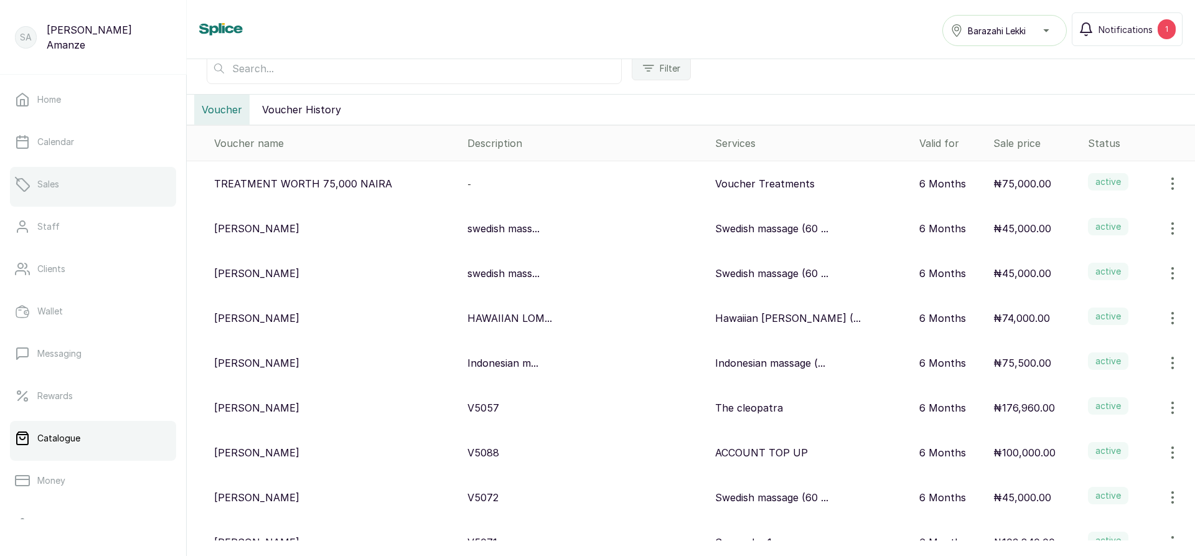
click at [73, 195] on link "Sales" at bounding box center [93, 184] width 166 height 35
